Goal: Download file/media

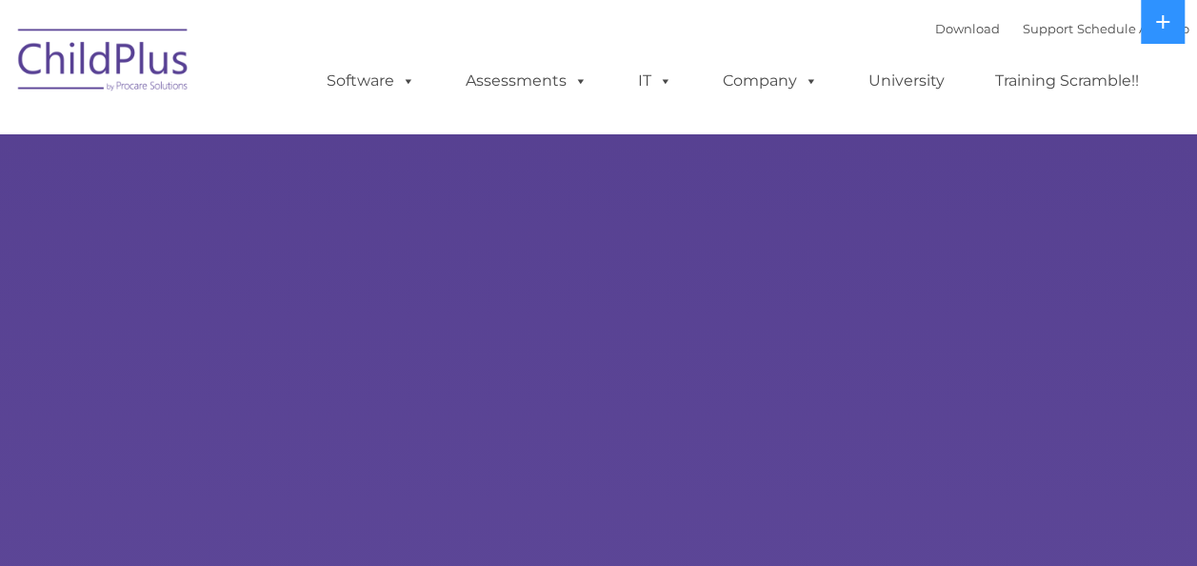
select select "MEDIUM"
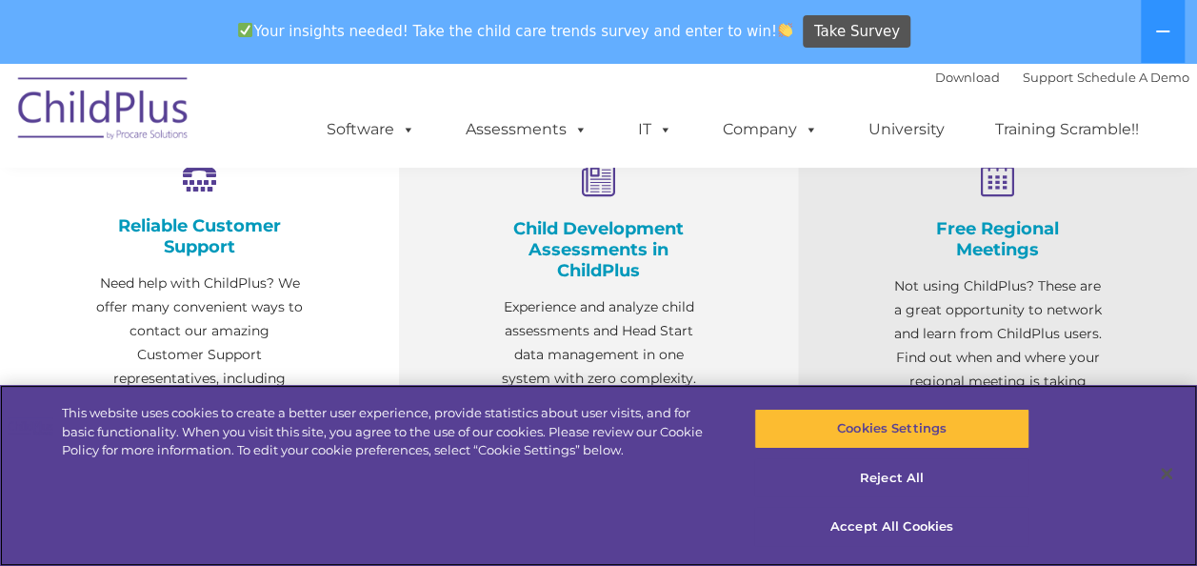
scroll to position [741, 0]
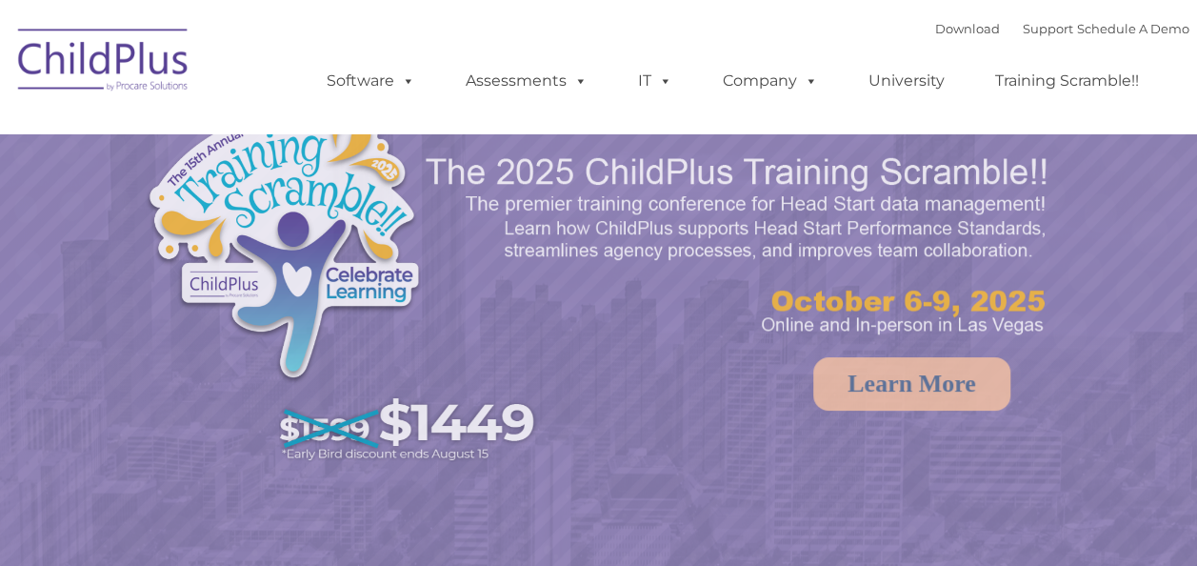
select select "MEDIUM"
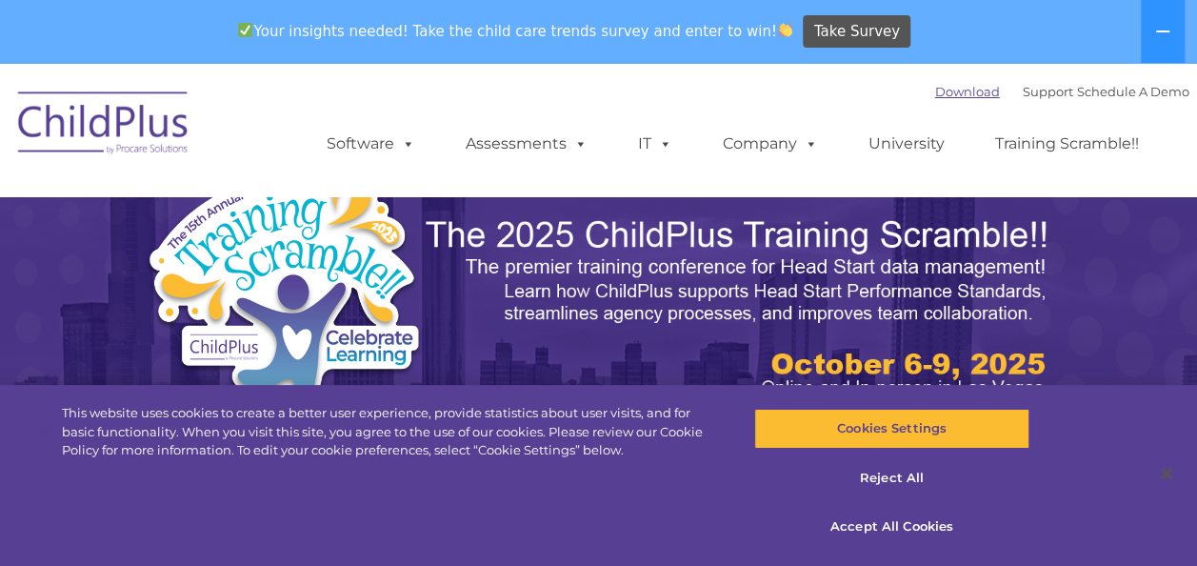
click at [943, 97] on link "Download" at bounding box center [967, 91] width 65 height 15
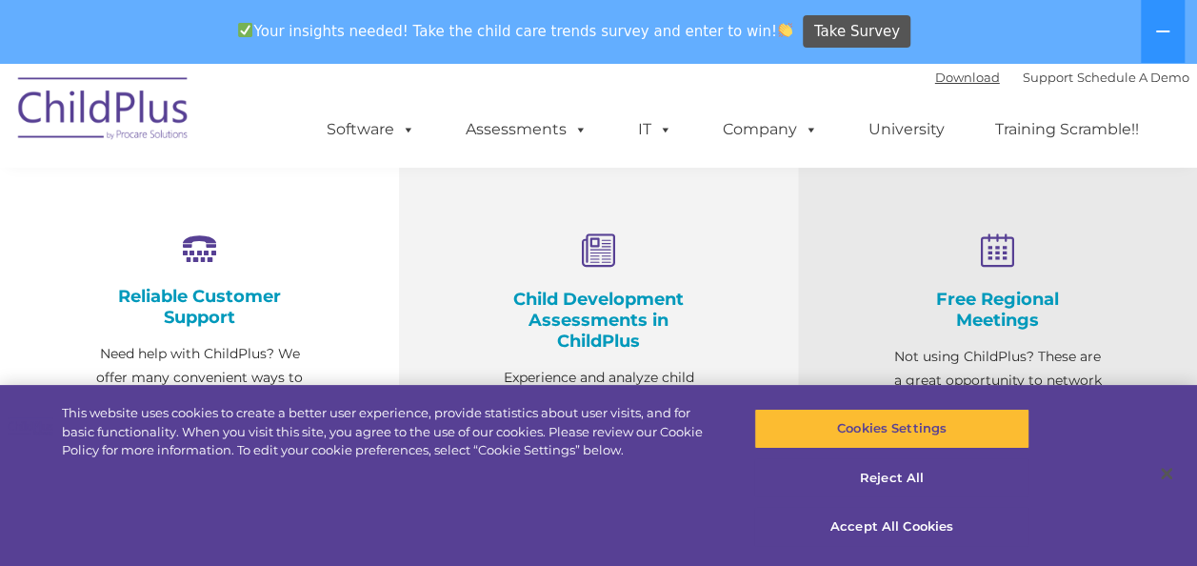
scroll to position [684, 0]
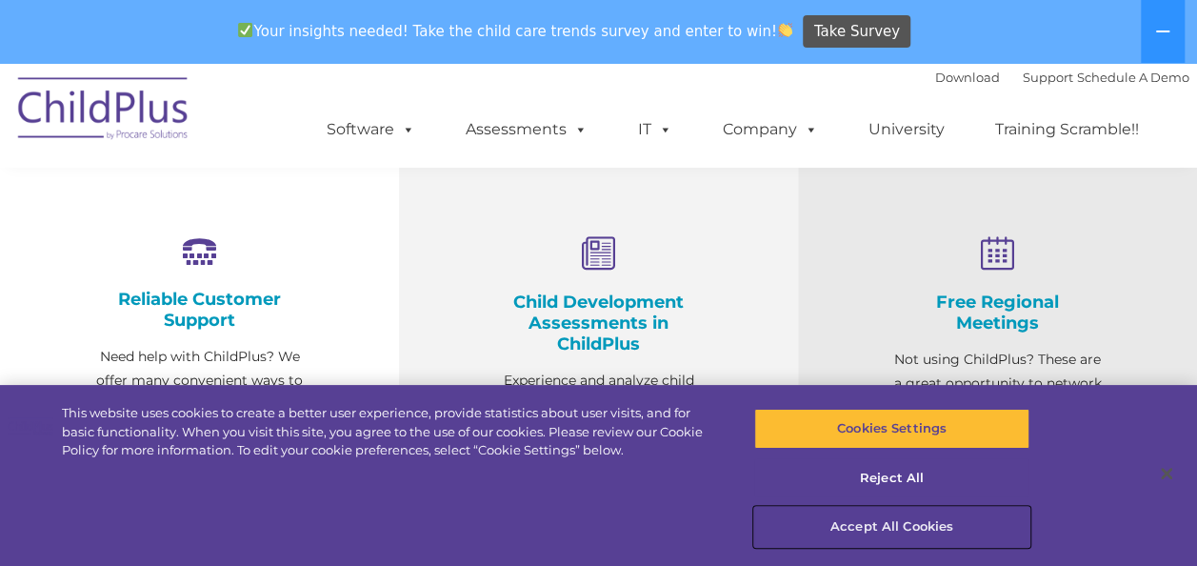
click at [931, 515] on button "Accept All Cookies" at bounding box center [891, 527] width 275 height 40
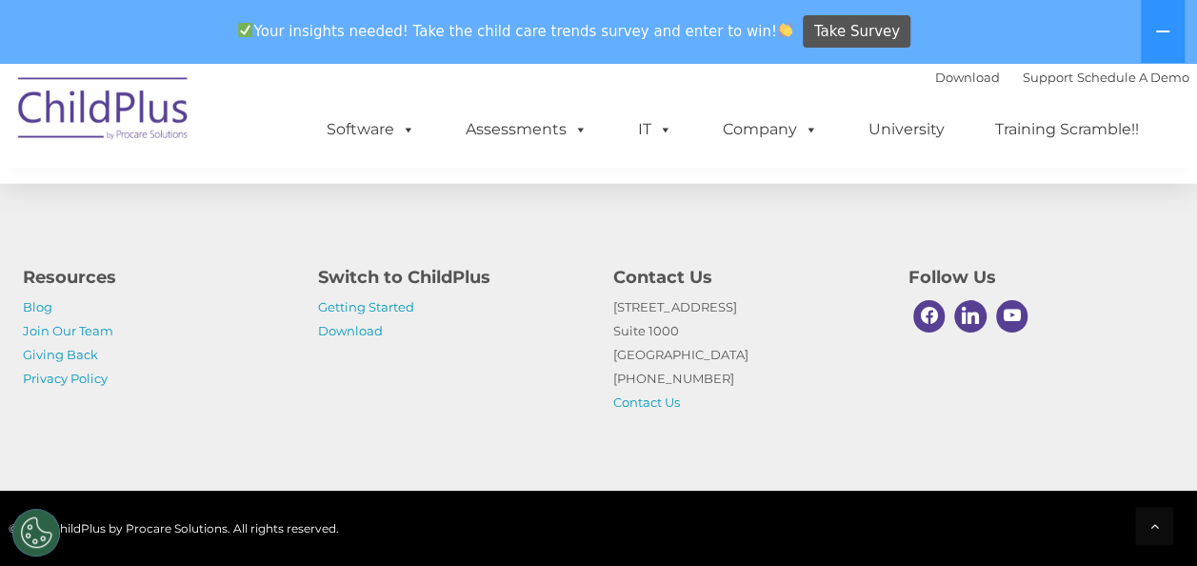
scroll to position [2307, 0]
click at [365, 331] on link "Download" at bounding box center [350, 330] width 65 height 15
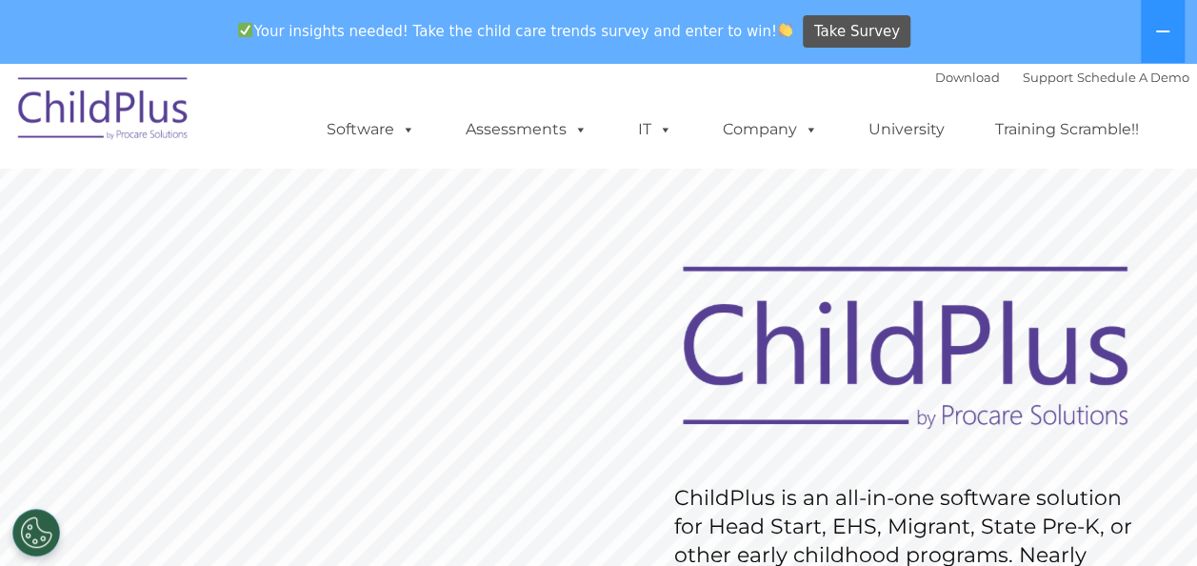
click at [382, 227] on rs-slide "Request Pricing ChildPlus is an all-in-one software solution for Head Start, EH…" at bounding box center [598, 558] width 1197 height 857
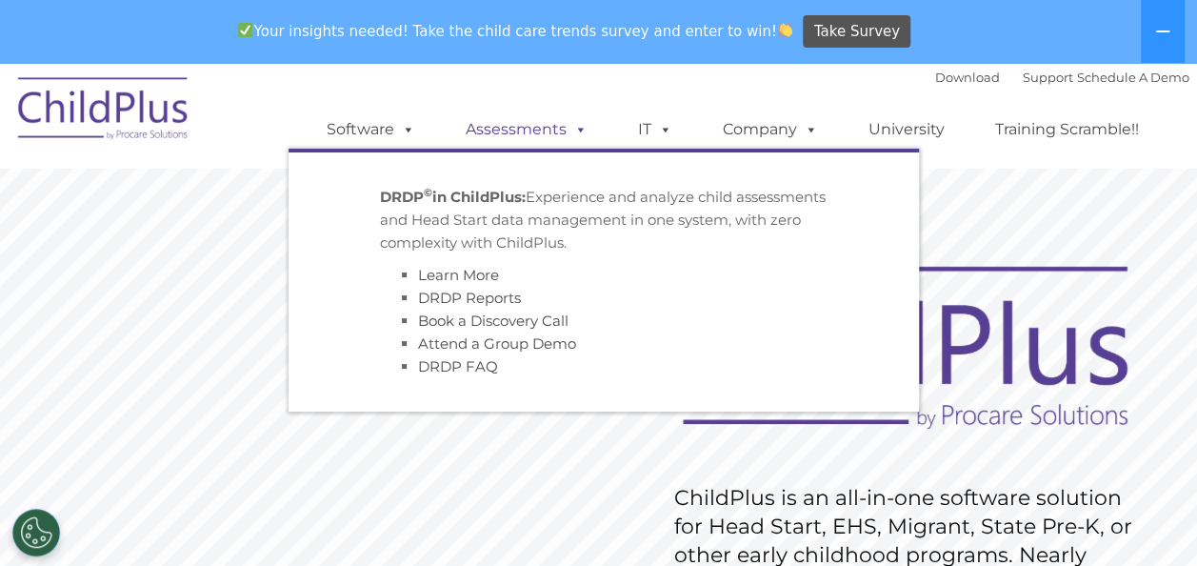
click at [575, 130] on span at bounding box center [577, 129] width 21 height 18
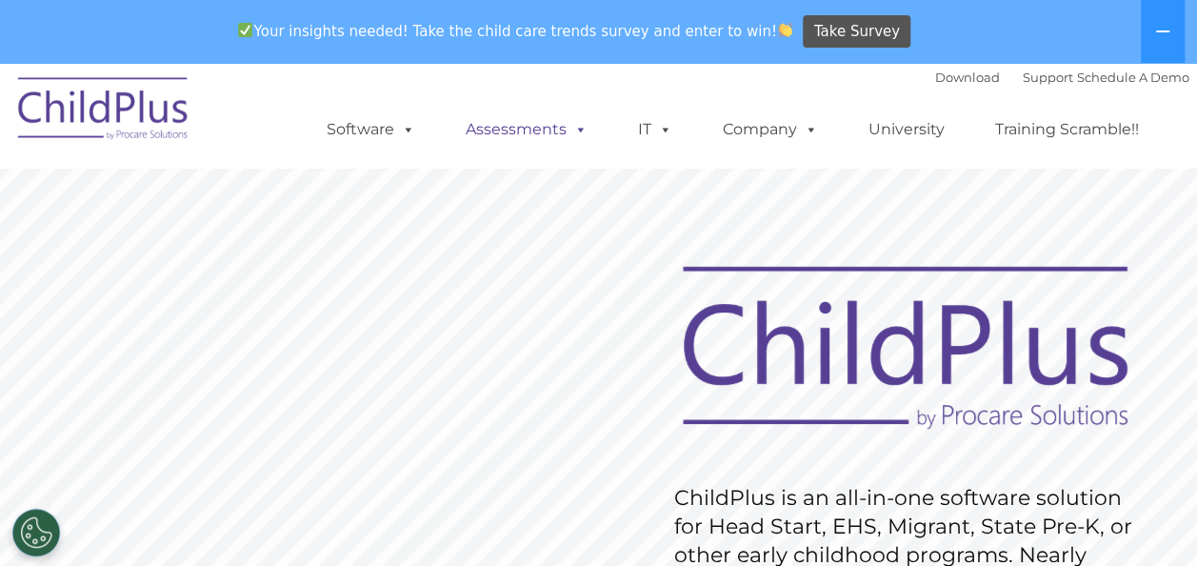
click at [576, 130] on span at bounding box center [577, 129] width 21 height 18
click at [1042, 130] on link "Training Scramble!!" at bounding box center [1067, 129] width 182 height 38
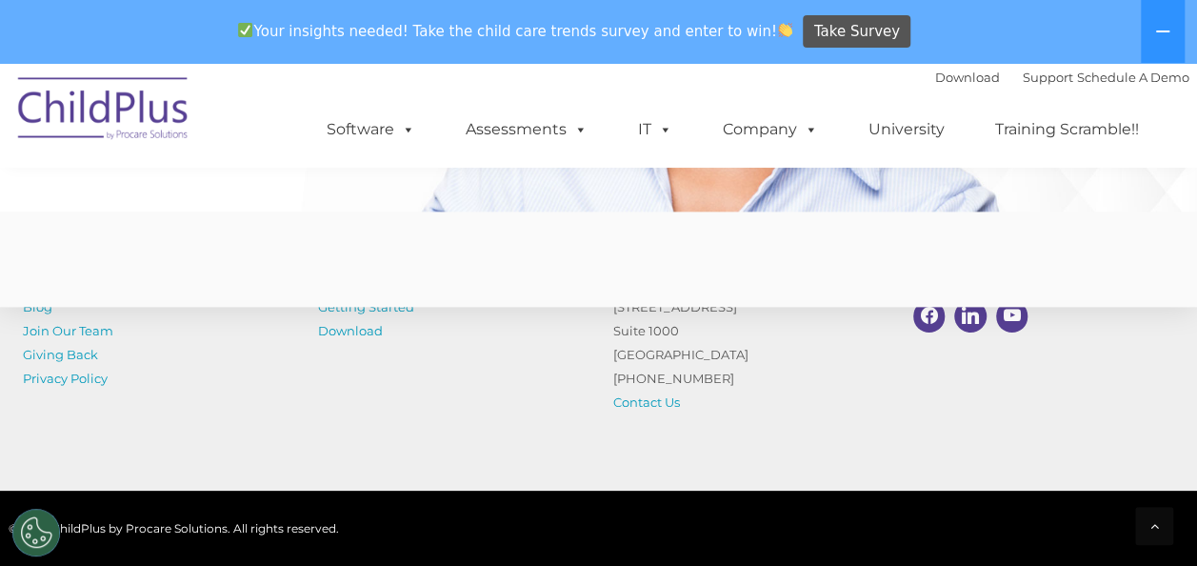
scroll to position [4888, 0]
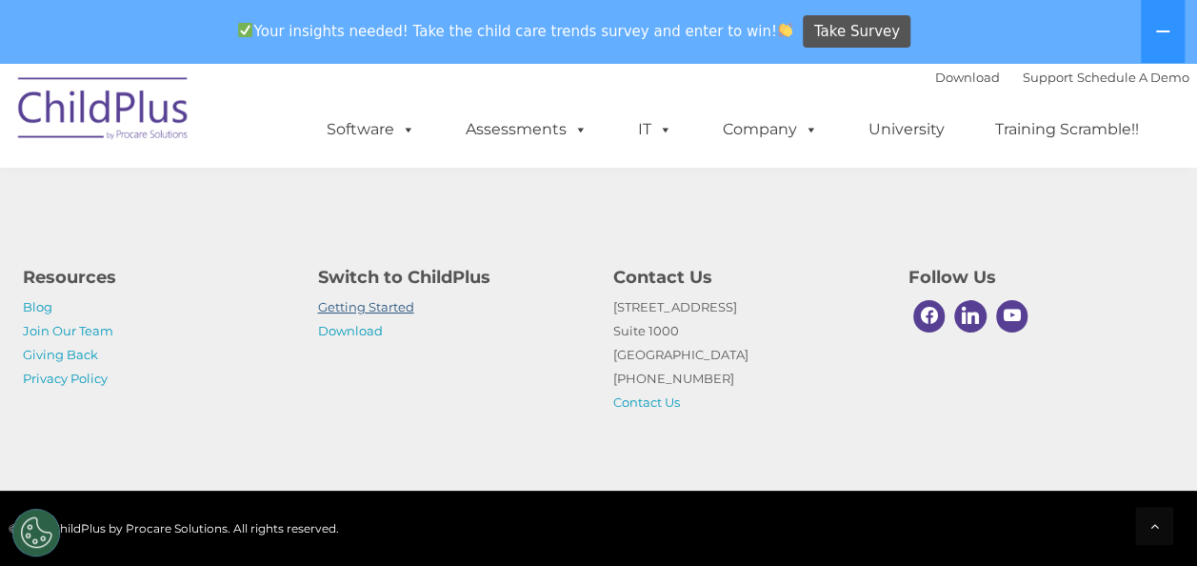
click at [394, 302] on link "Getting Started" at bounding box center [366, 306] width 96 height 15
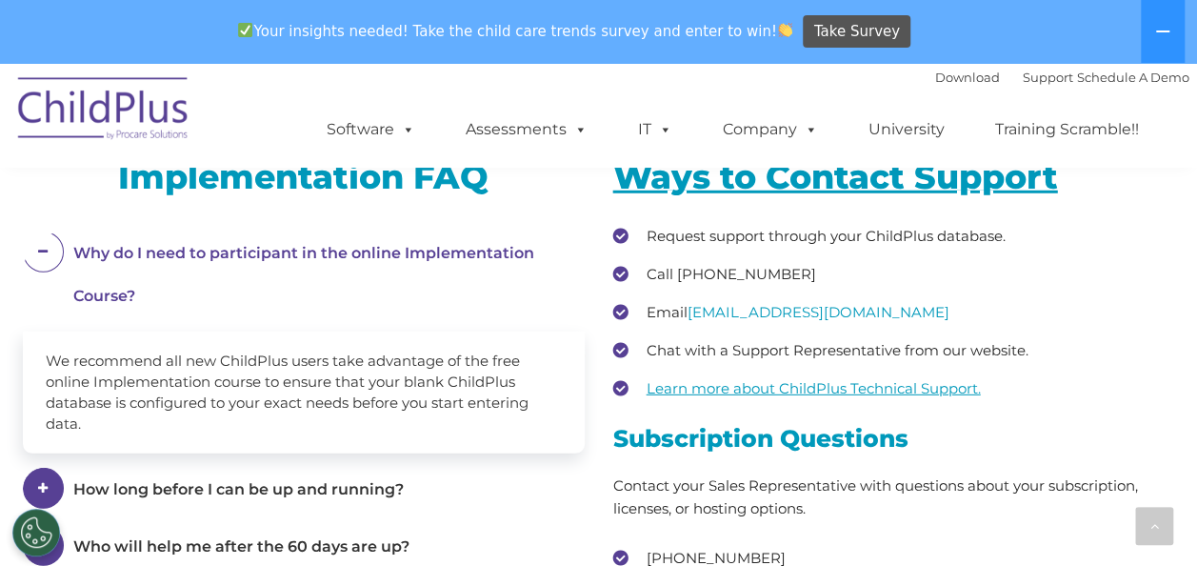
scroll to position [2571, 0]
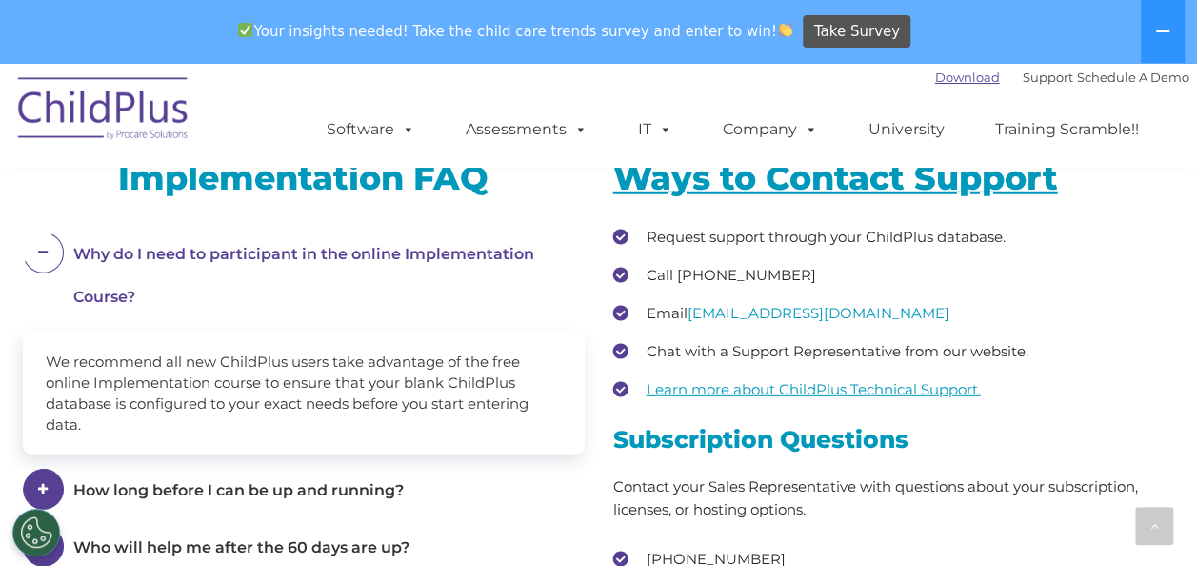
click at [944, 70] on link "Download" at bounding box center [967, 77] width 65 height 15
click at [1161, 27] on icon at bounding box center [1162, 31] width 15 height 15
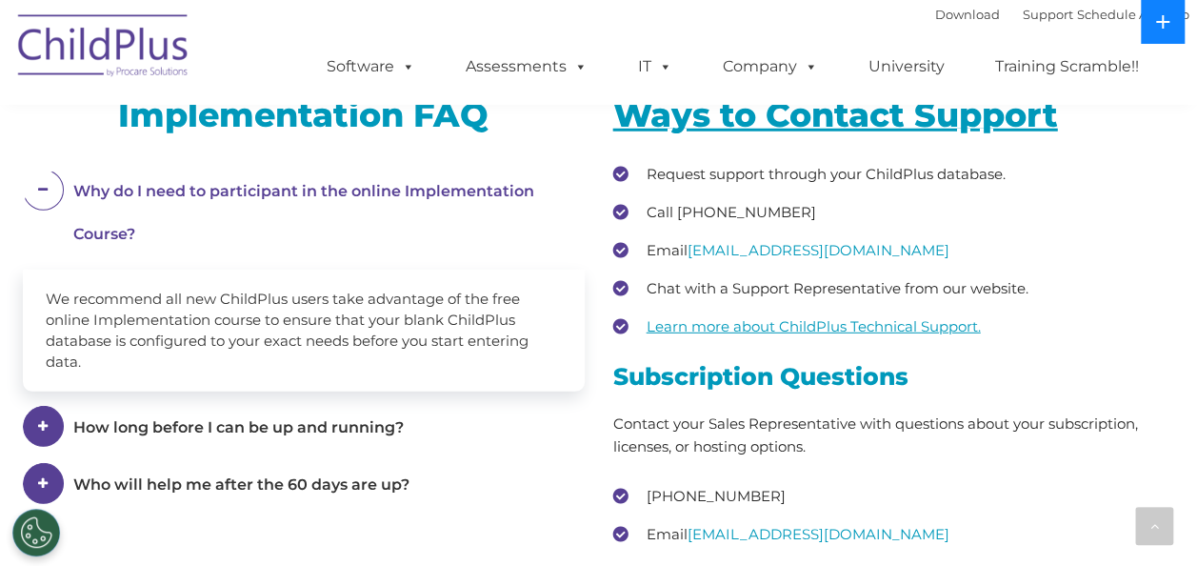
click at [1161, 27] on icon at bounding box center [1162, 21] width 15 height 15
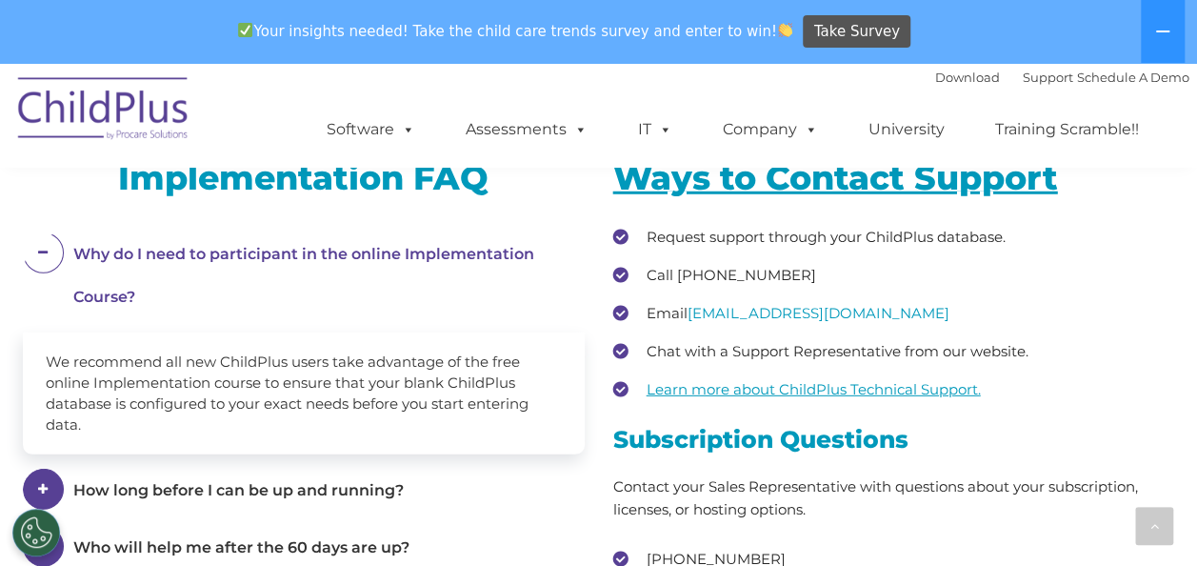
drag, startPoint x: 1161, startPoint y: 27, endPoint x: 987, endPoint y: -57, distance: 193.4
